Goal: Task Accomplishment & Management: Complete application form

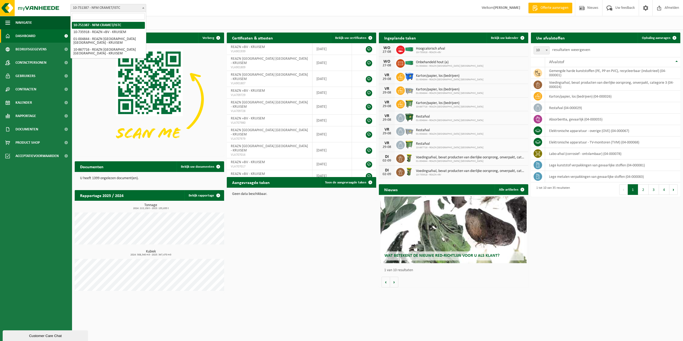
click at [142, 9] on span at bounding box center [143, 7] width 5 height 7
select select "4430"
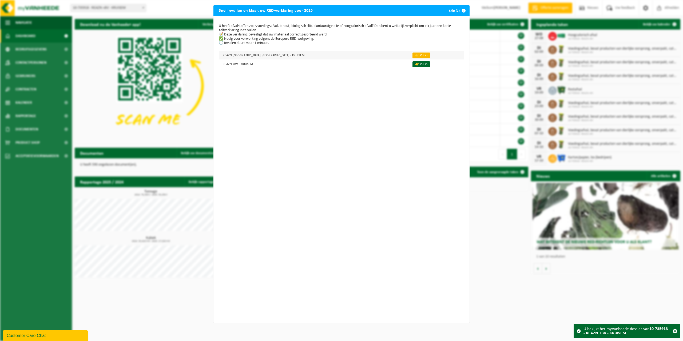
click at [412, 56] on link "👉 Vul in" at bounding box center [421, 56] width 18 height 6
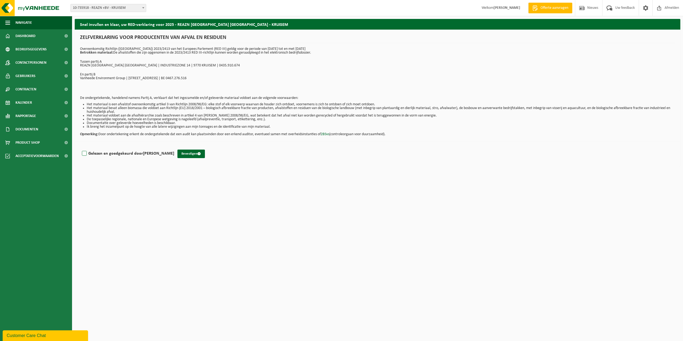
click at [85, 153] on label "Gelezen en goedgekeurd door Tom DE MAERTELAERE" at bounding box center [127, 154] width 93 height 8
click at [174, 147] on input "Gelezen en goedgekeurd door Tom DE MAERTELAERE" at bounding box center [174, 147] width 0 height 0
checkbox input "true"
click at [296, 246] on html "Vestiging: 10-751387 - NFM CRAMET/ISTC 10-735918 - REAZN +BV - KRUISEM 01-00484…" at bounding box center [341, 170] width 683 height 341
click at [200, 152] on button "Bevestigen" at bounding box center [190, 154] width 27 height 9
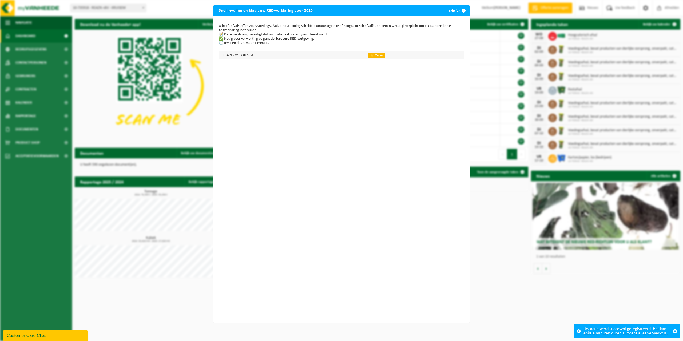
click at [374, 58] on link "👉 Vul in" at bounding box center [376, 56] width 18 height 6
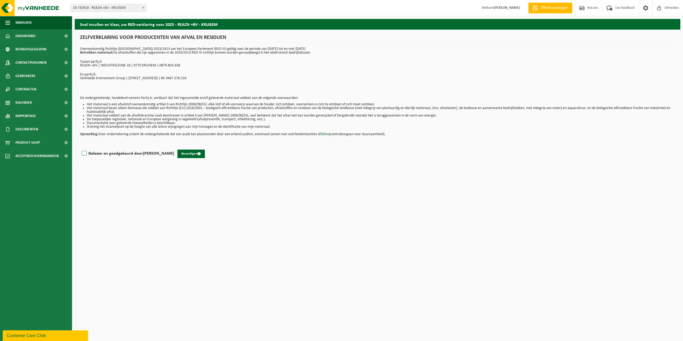
click at [85, 153] on label "Gelezen en goedgekeurd door [PERSON_NAME]" at bounding box center [127, 154] width 93 height 8
click at [174, 147] on input "Gelezen en goedgekeurd door [PERSON_NAME]" at bounding box center [174, 147] width 0 height 0
checkbox input "true"
